Goal: Book appointment/travel/reservation

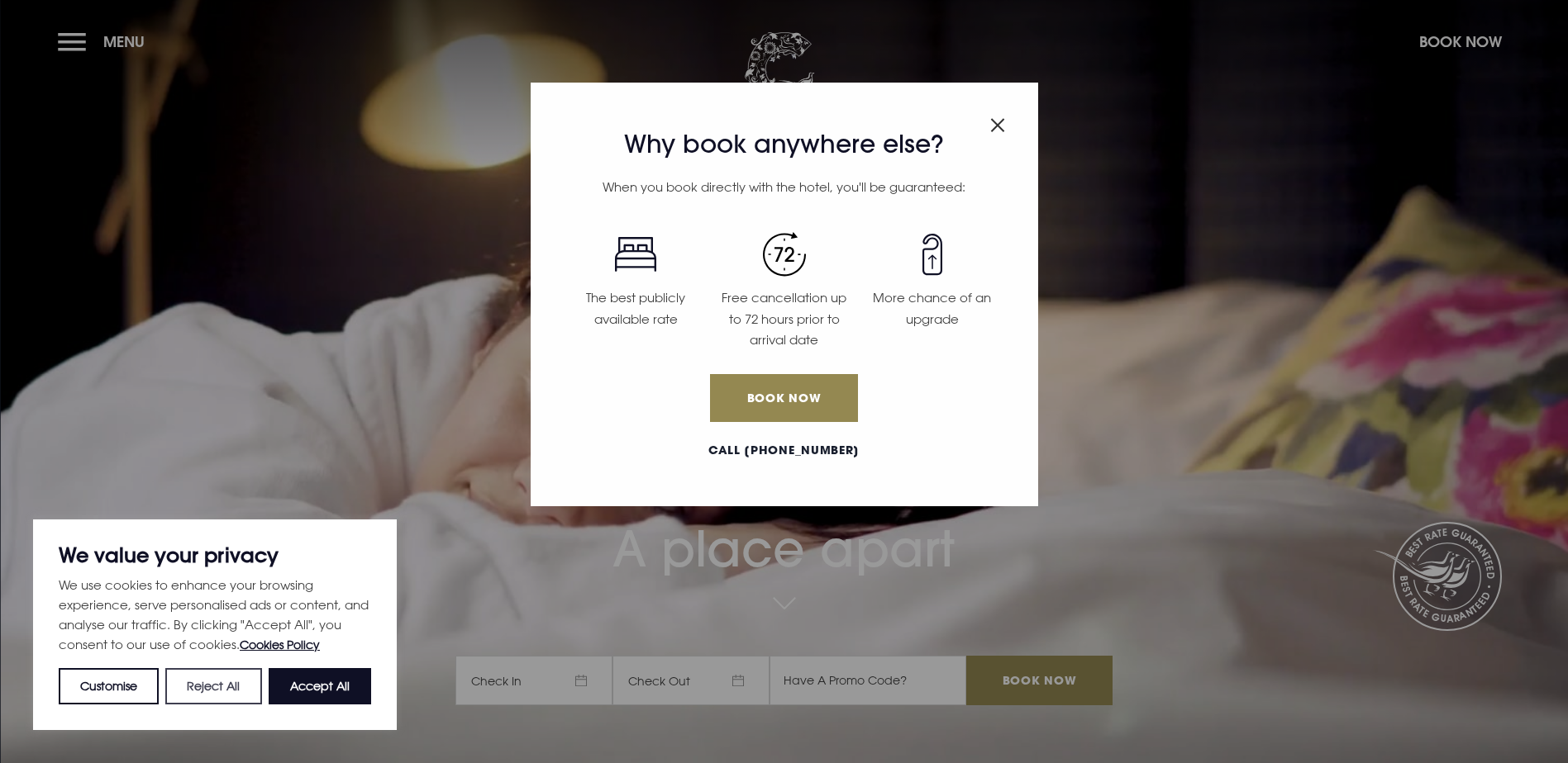
click at [195, 690] on button "Reject All" at bounding box center [213, 686] width 96 height 36
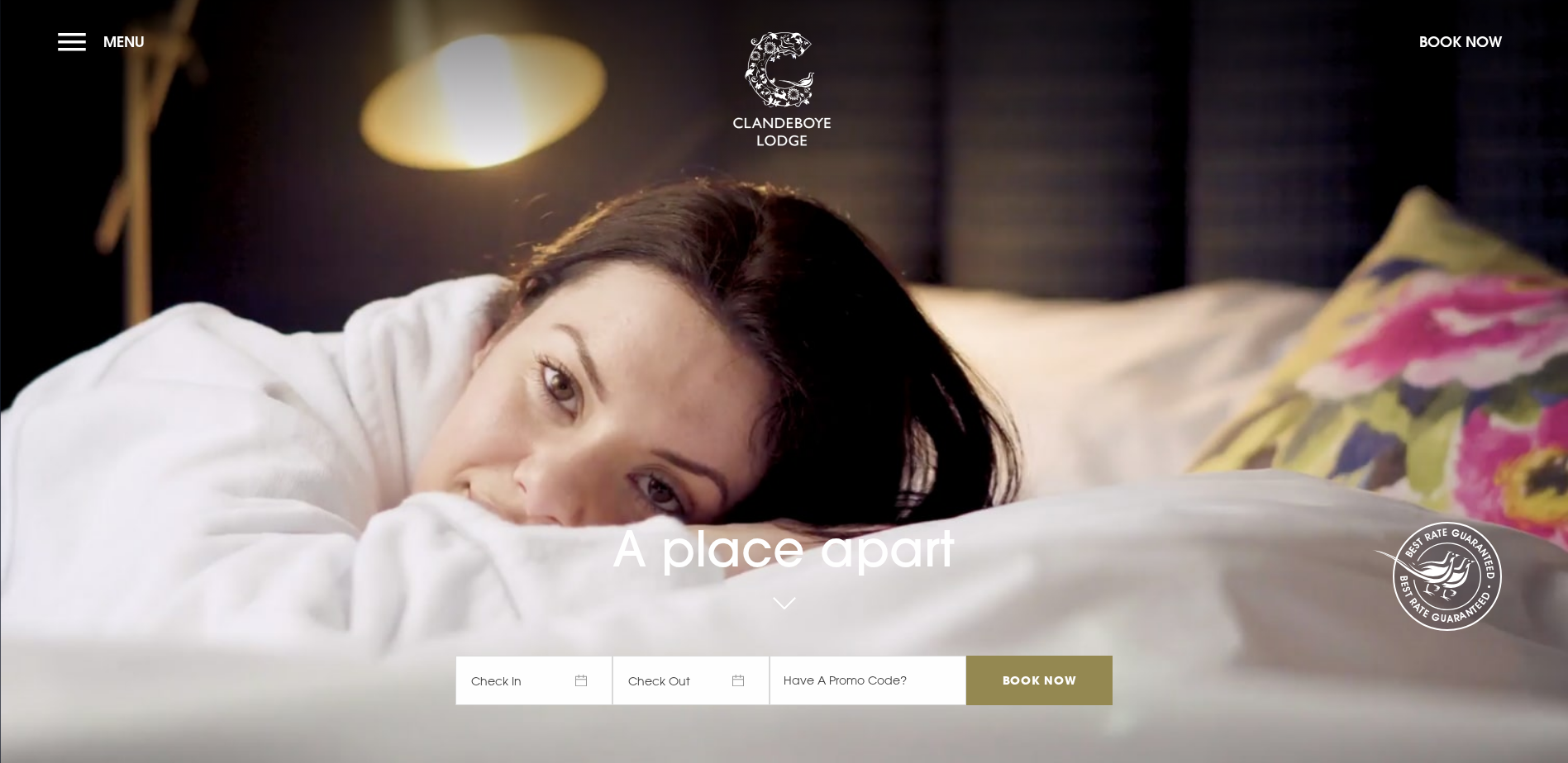
click at [558, 656] on span "Check In" at bounding box center [534, 681] width 157 height 50
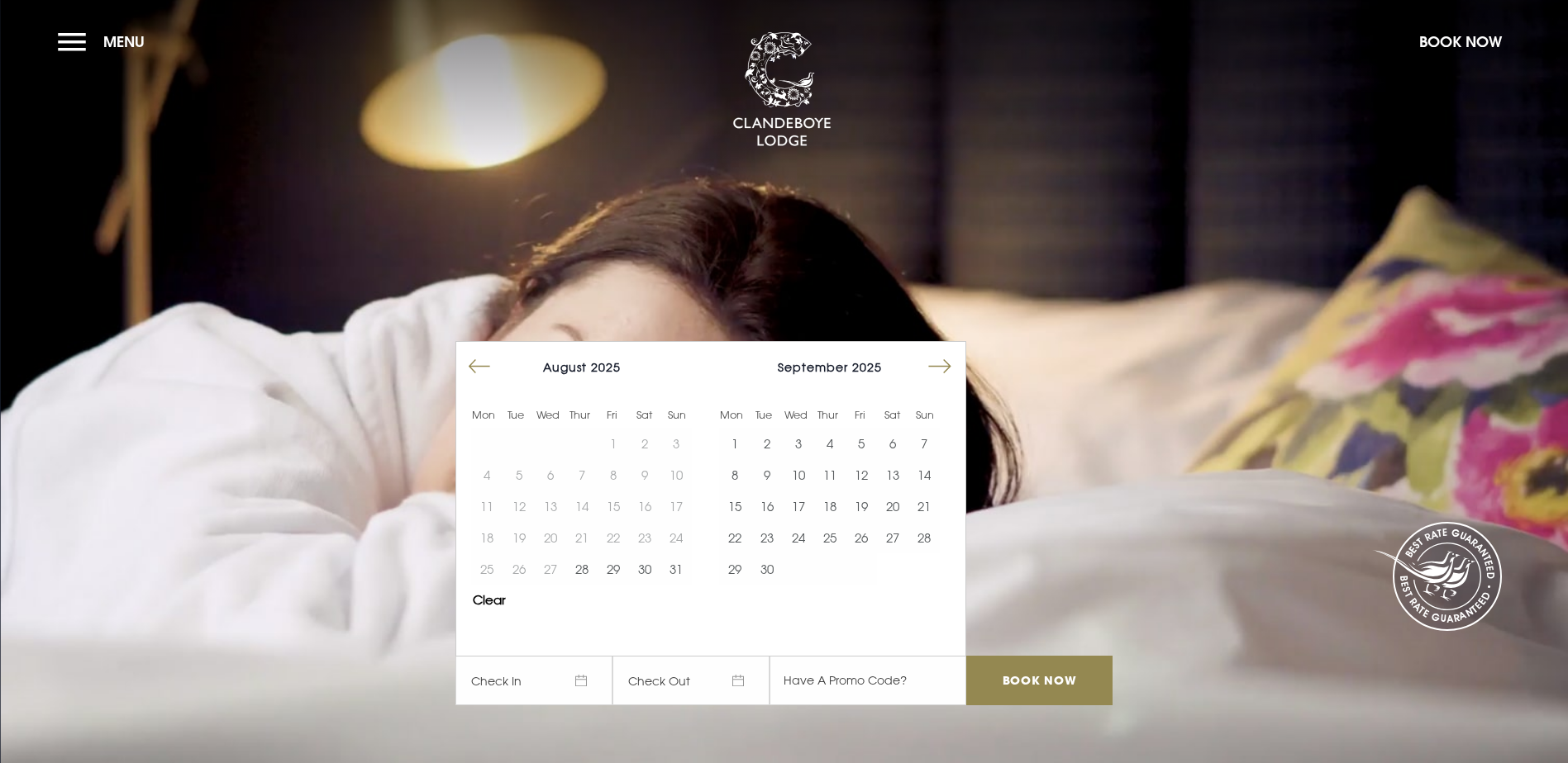
click at [956, 351] on button "Move forward to switch to the next month." at bounding box center [939, 366] width 31 height 31
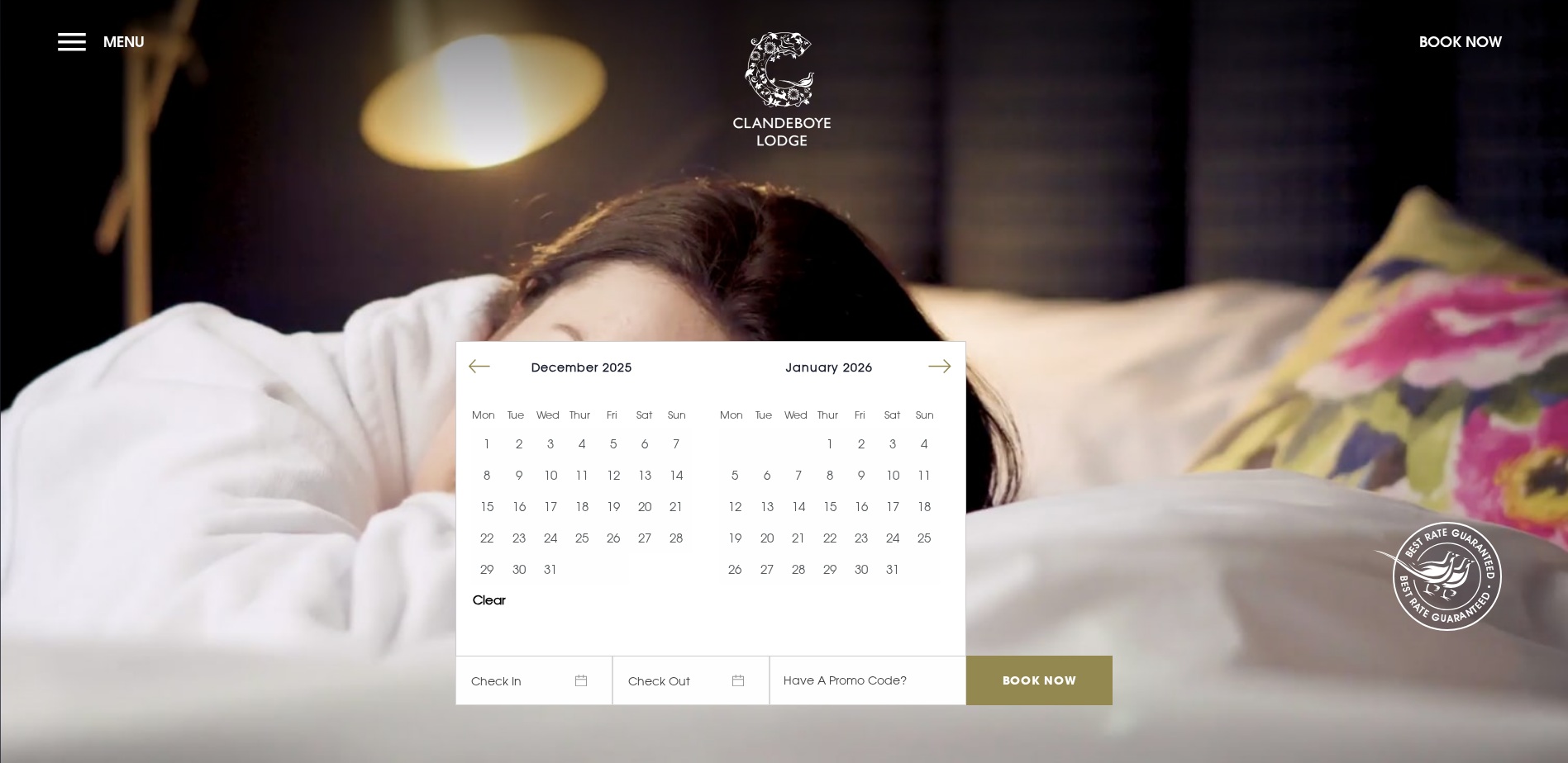
click at [956, 351] on button "Move forward to switch to the next month." at bounding box center [939, 366] width 31 height 31
click at [872, 491] on button "19" at bounding box center [861, 506] width 31 height 31
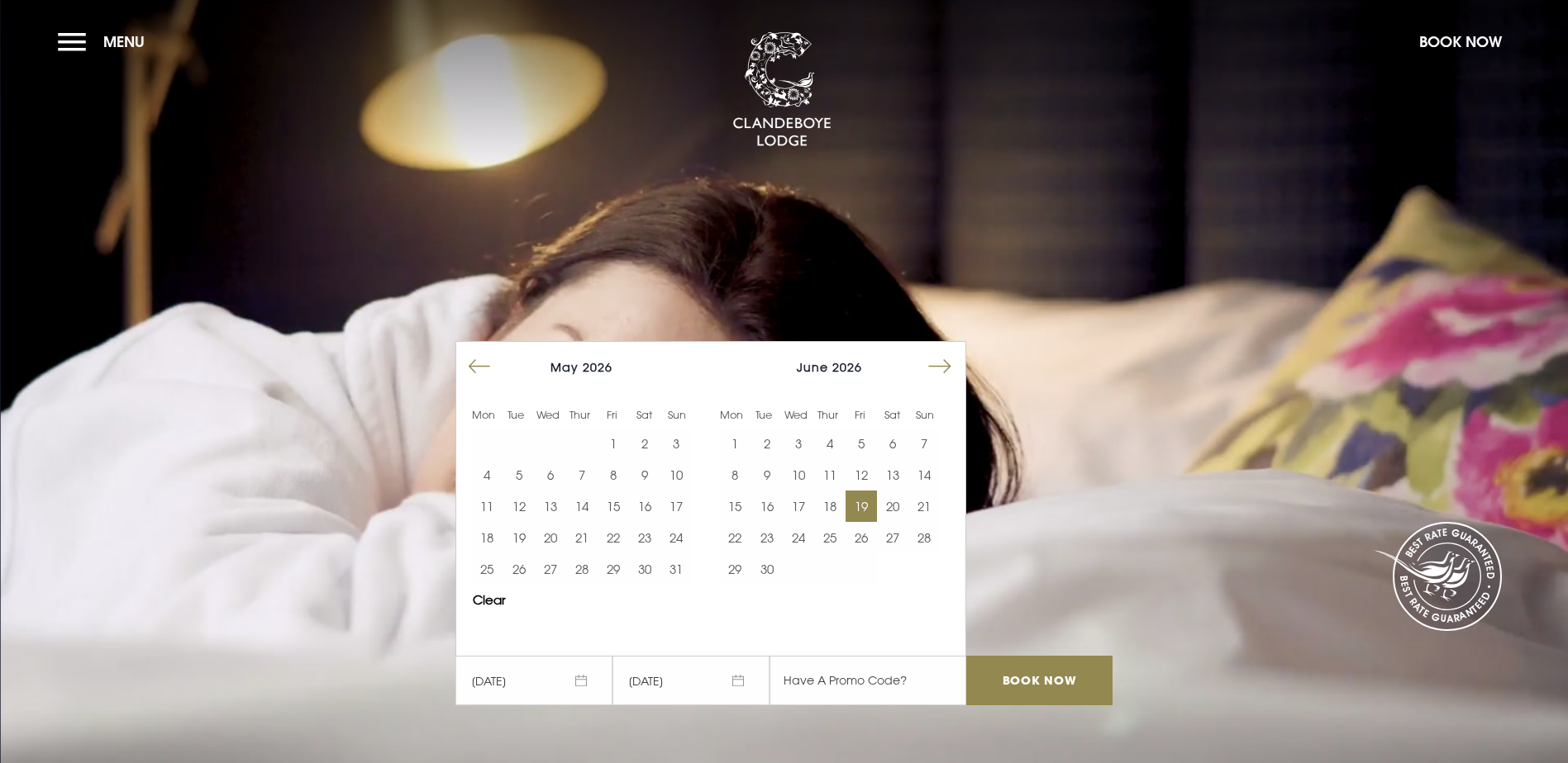
click at [741, 656] on span "[DATE]" at bounding box center [690, 681] width 157 height 50
click at [1033, 656] on input "Book Now" at bounding box center [1039, 681] width 145 height 50
